Goal: Navigation & Orientation: Find specific page/section

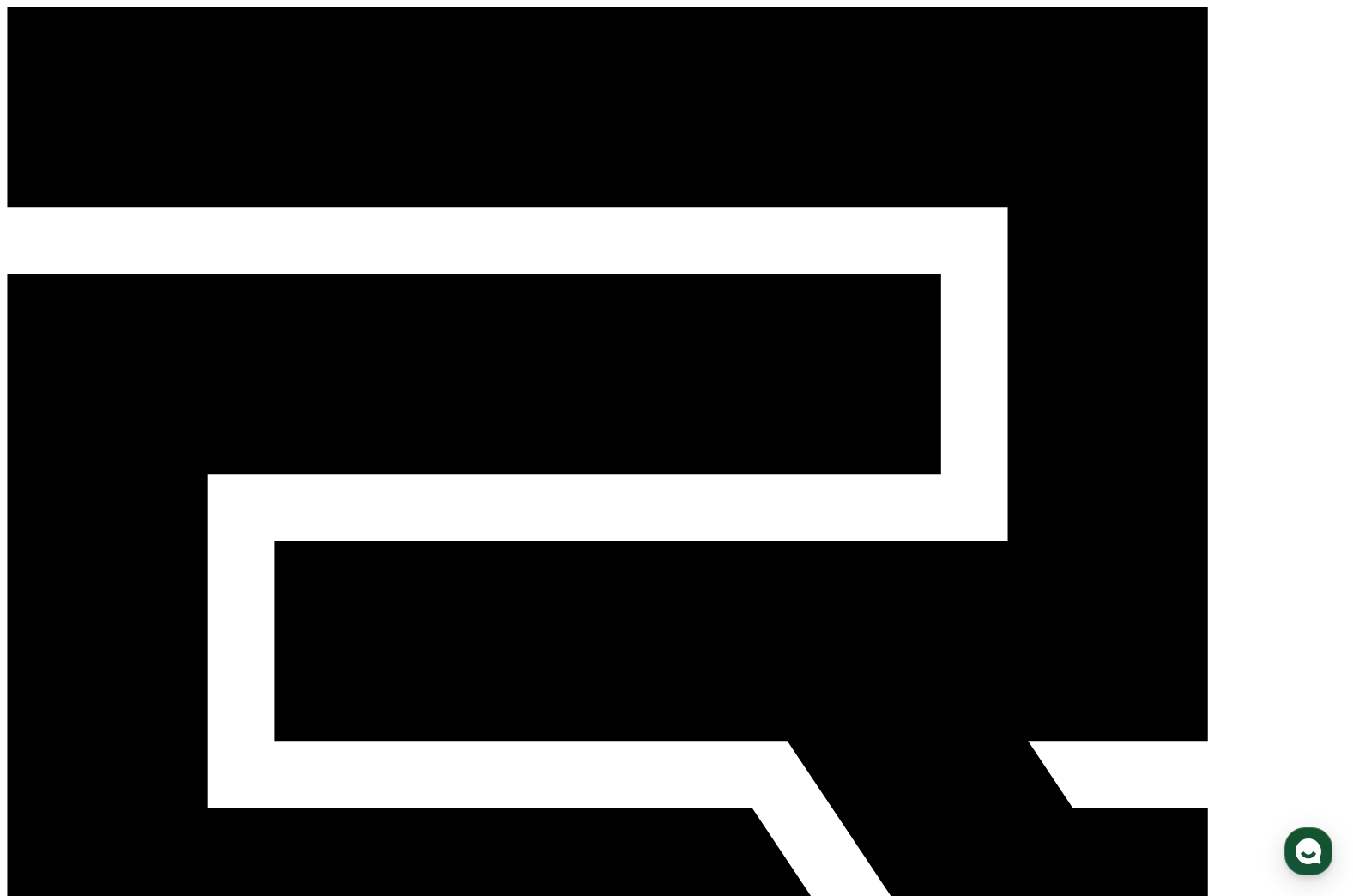
select select "**********"
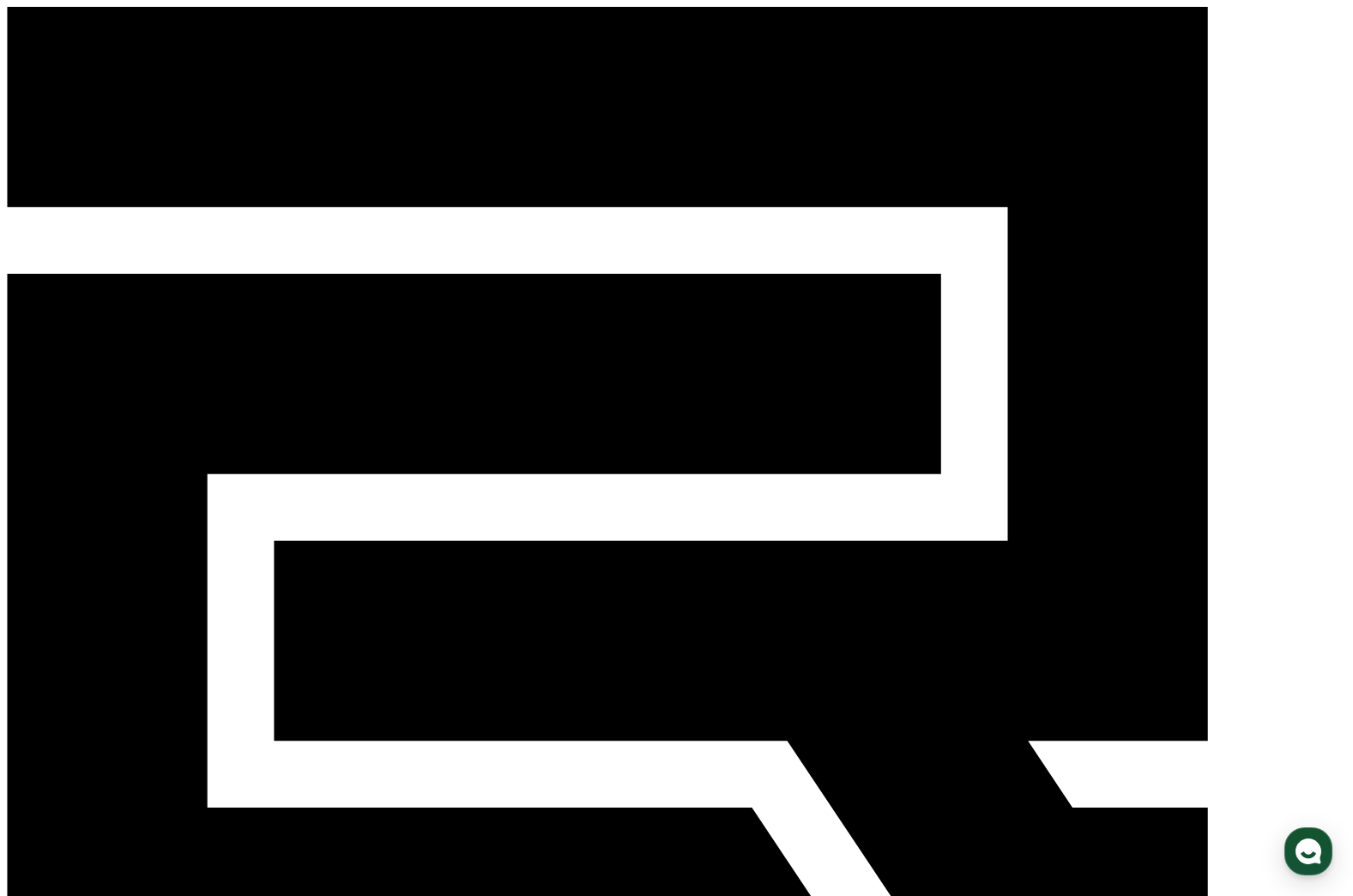
select select "**********"
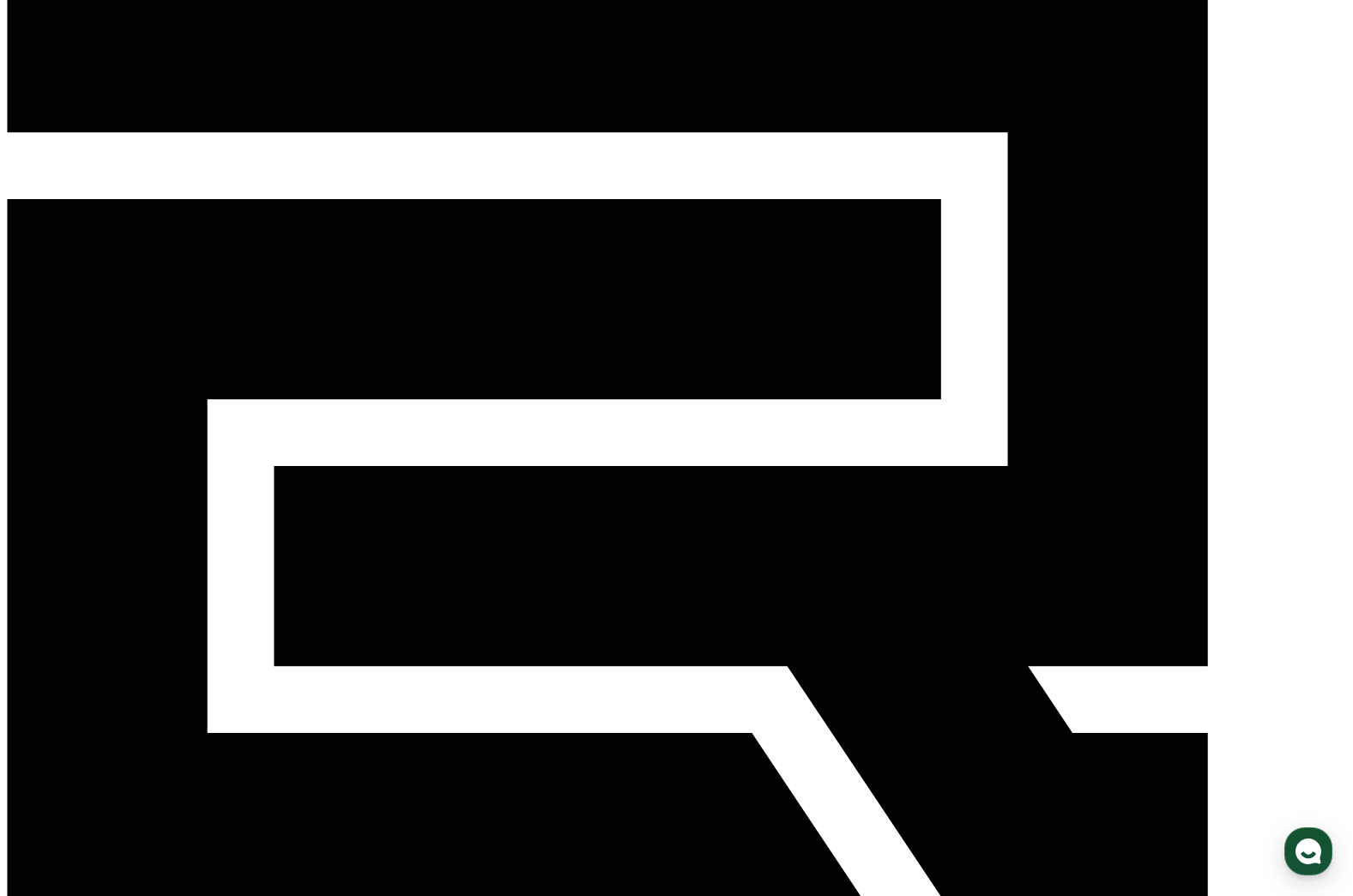
scroll to position [172, 0]
